Goal: Navigation & Orientation: Find specific page/section

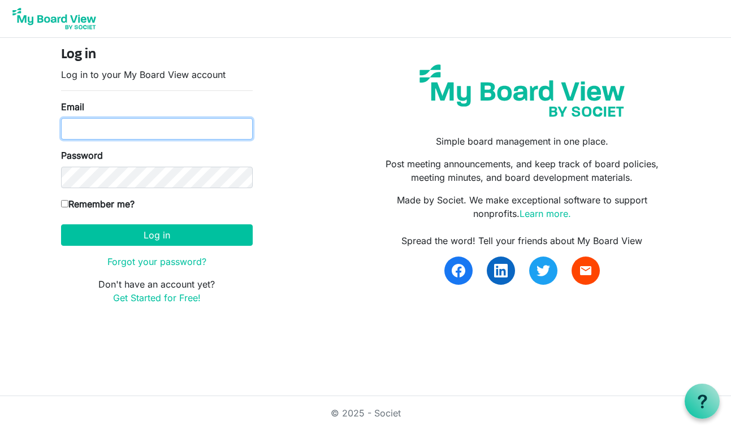
type input "[EMAIL_ADDRESS][DOMAIN_NAME]"
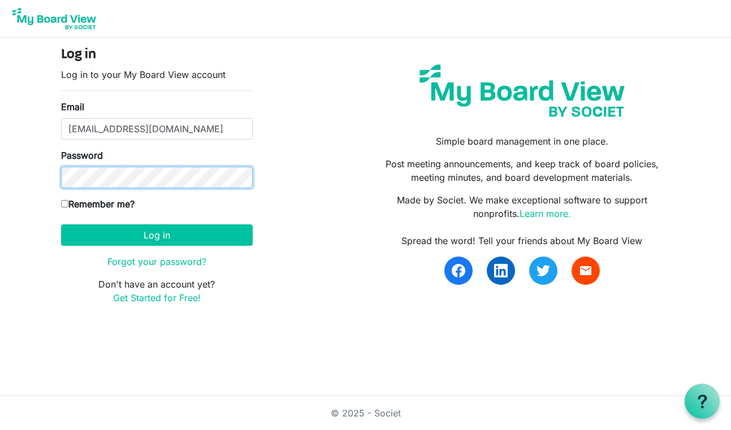
click at [157, 235] on button "Log in" at bounding box center [157, 235] width 192 height 21
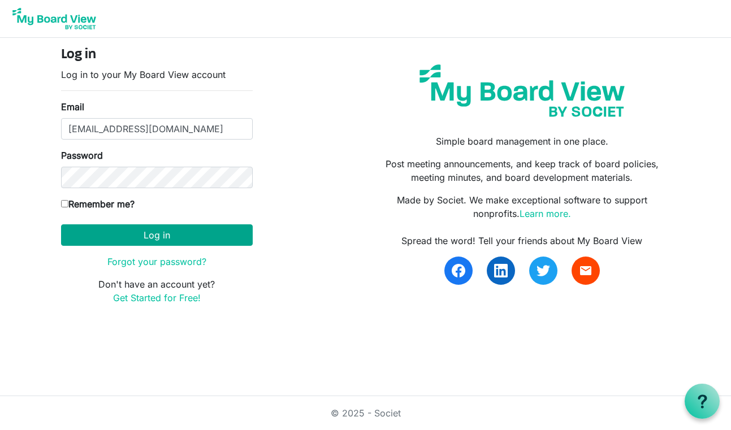
click at [167, 235] on button "Log in" at bounding box center [157, 235] width 192 height 21
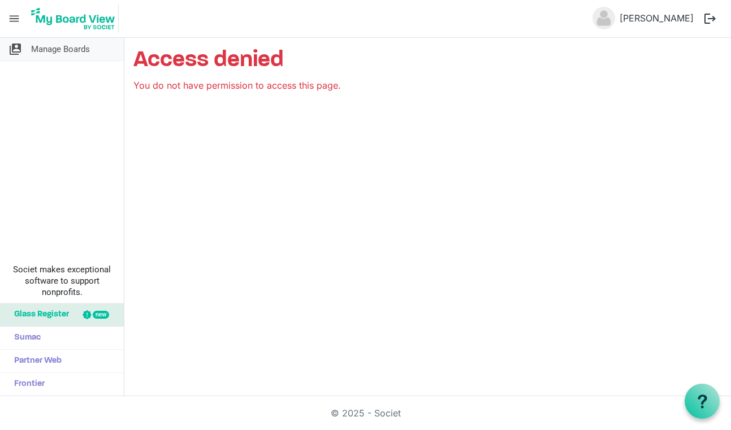
click at [42, 51] on span "Manage Boards" at bounding box center [60, 49] width 59 height 23
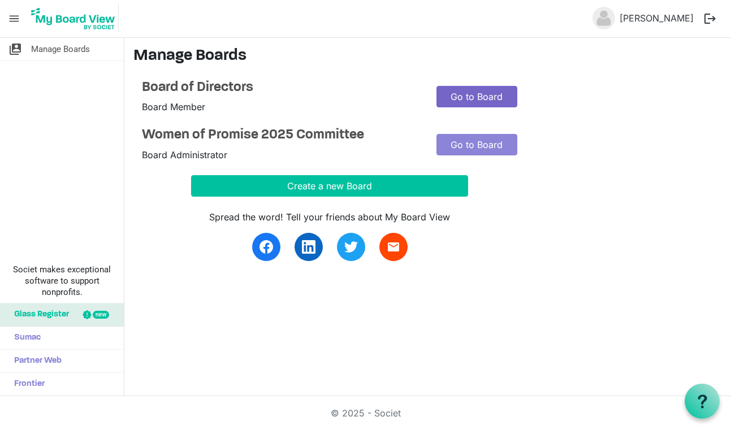
click at [493, 94] on link "Go to Board" at bounding box center [477, 96] width 81 height 21
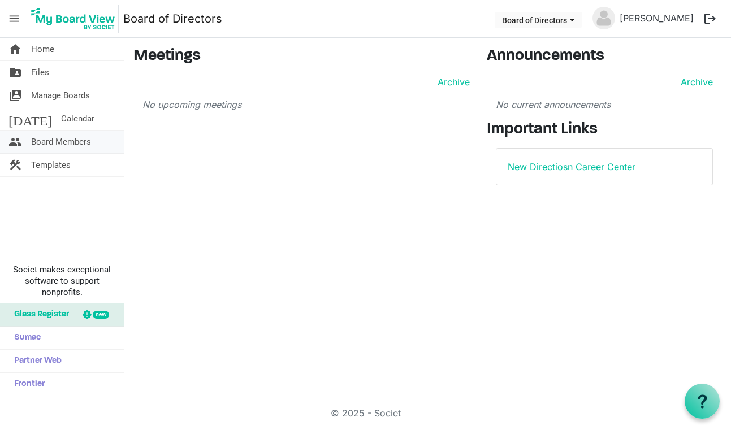
click at [73, 143] on span "Board Members" at bounding box center [61, 142] width 60 height 23
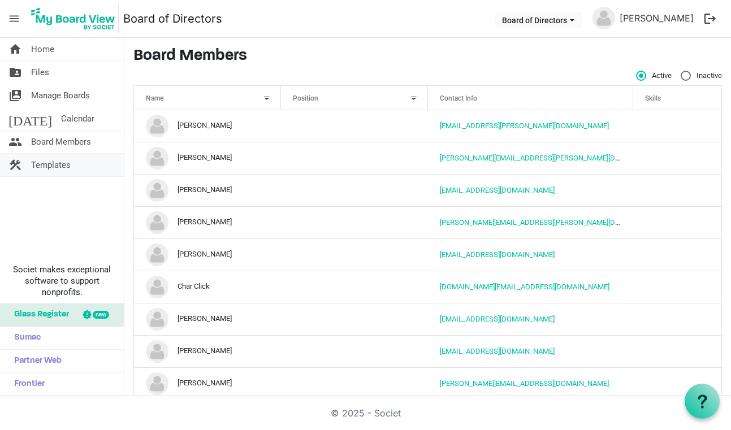
click at [40, 161] on span "Templates" at bounding box center [51, 165] width 40 height 23
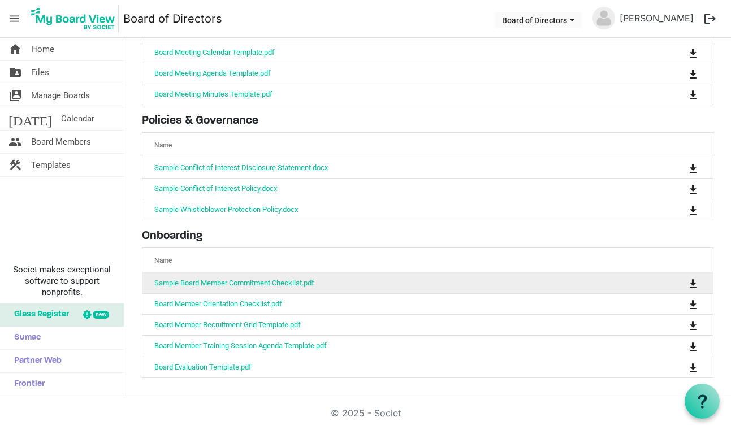
scroll to position [99, 0]
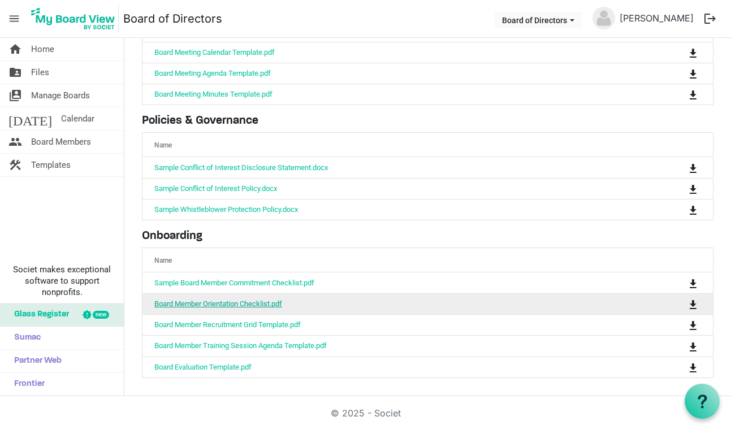
click at [240, 303] on link "Board Member Orientation Checklist.pdf" at bounding box center [218, 304] width 128 height 8
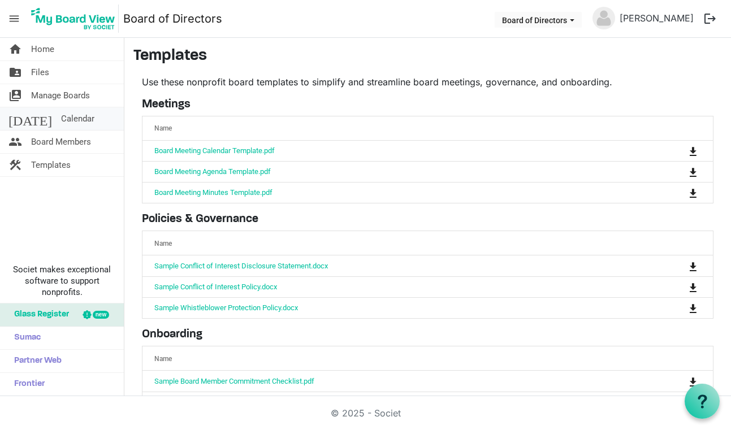
click at [61, 117] on span "Calendar" at bounding box center [77, 118] width 33 height 23
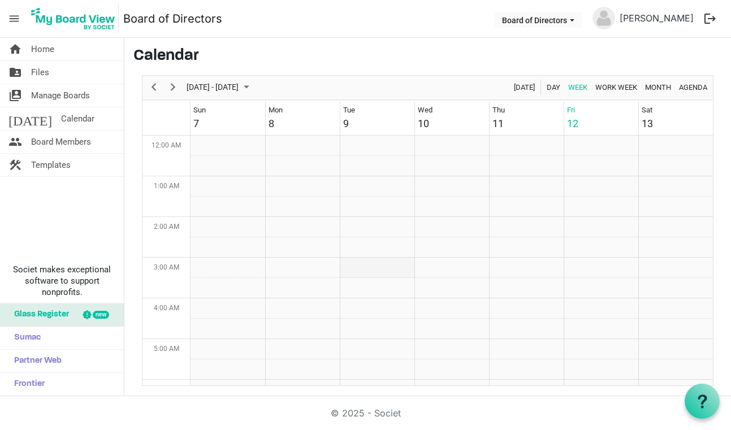
scroll to position [-1, 0]
click at [652, 82] on span "Month" at bounding box center [658, 87] width 28 height 14
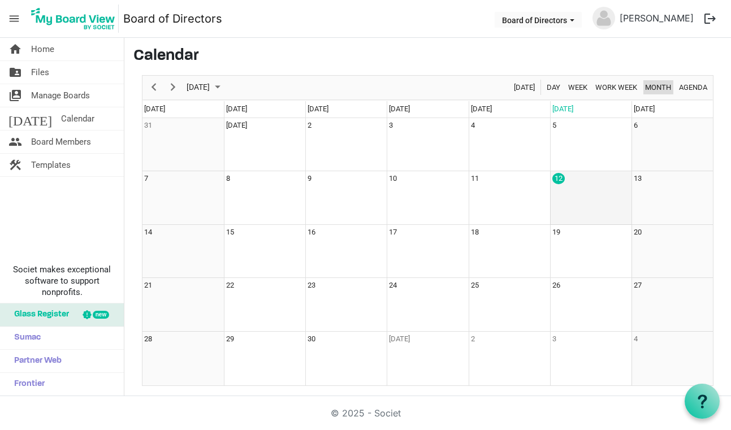
scroll to position [0, 0]
click at [174, 85] on span "Next" at bounding box center [173, 87] width 14 height 14
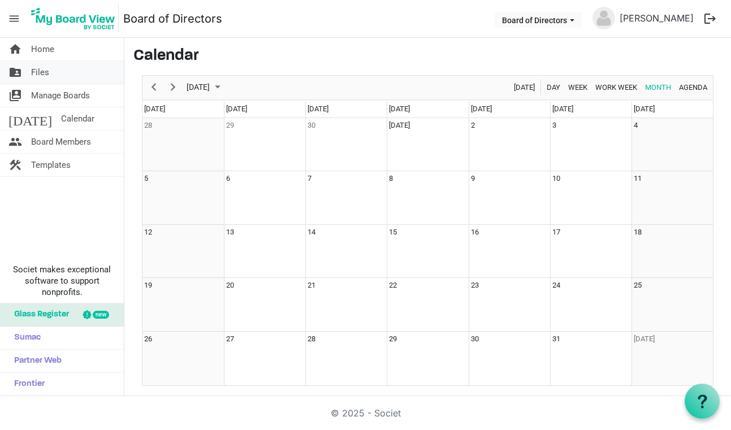
click at [37, 72] on span "Files" at bounding box center [40, 72] width 18 height 23
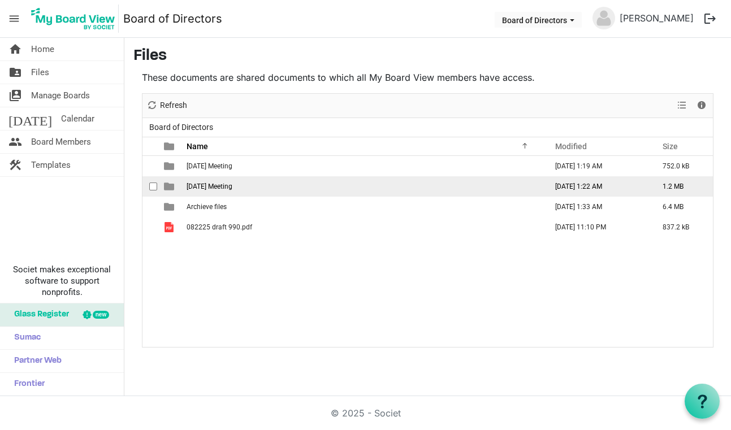
click at [205, 186] on span "8.26.25 Meeting" at bounding box center [210, 187] width 46 height 8
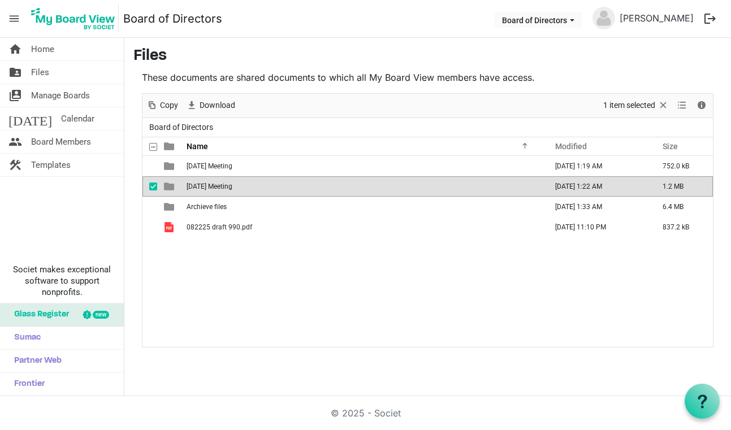
click at [205, 186] on span "8.26.25 Meeting" at bounding box center [210, 187] width 46 height 8
